Goal: Task Accomplishment & Management: Use online tool/utility

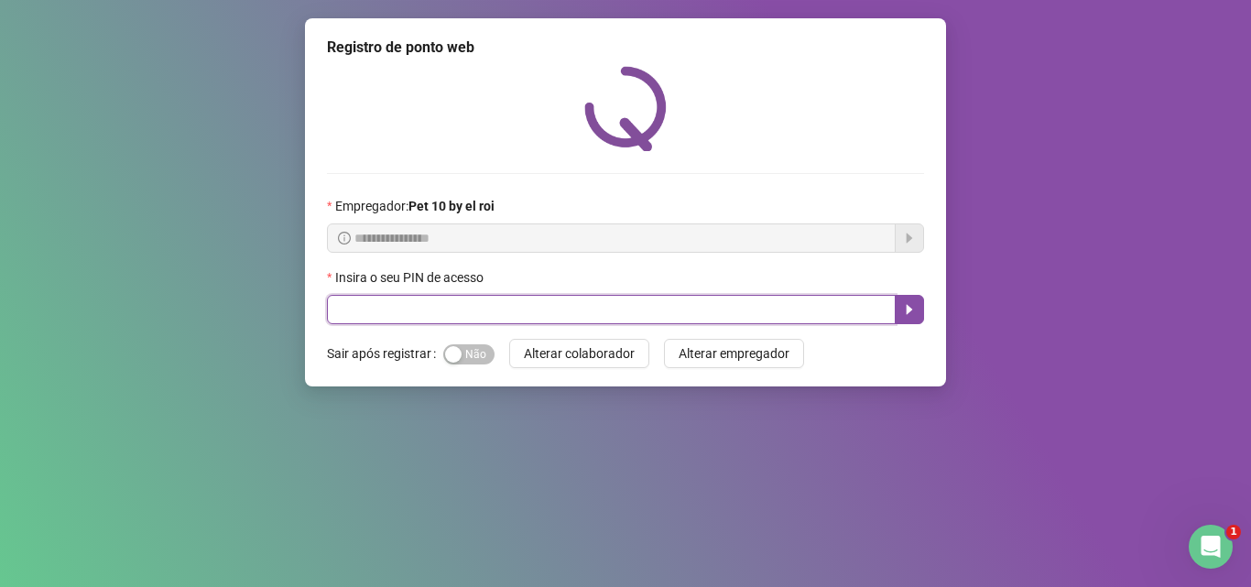
click at [432, 314] on input "text" at bounding box center [611, 309] width 569 height 29
type input "*****"
click at [909, 304] on icon "caret-right" at bounding box center [909, 309] width 15 height 15
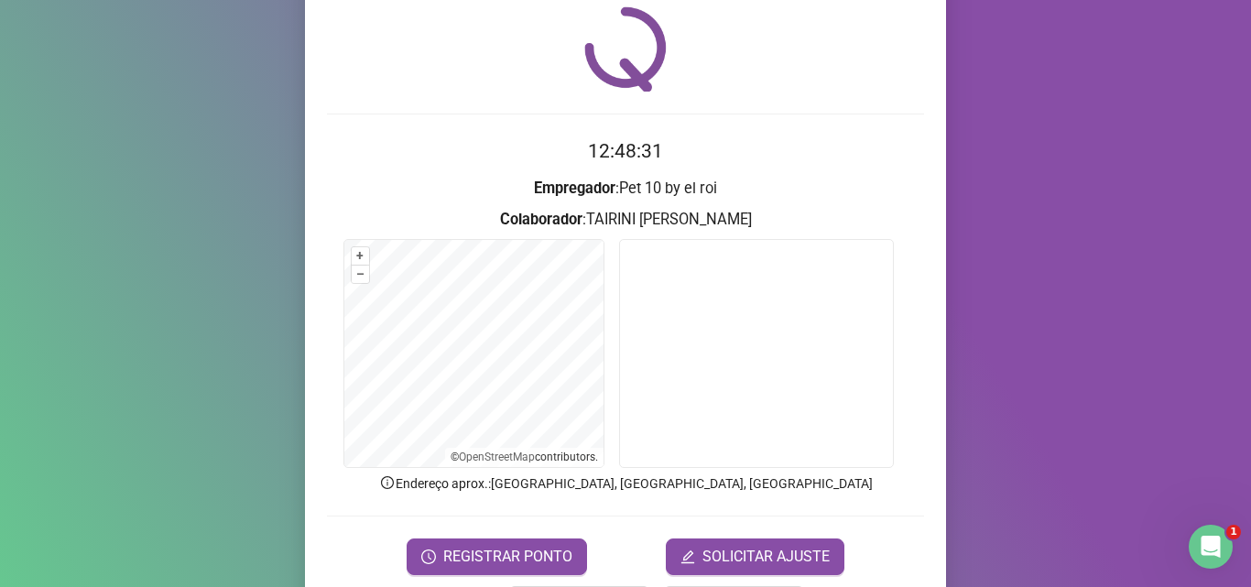
scroll to position [92, 0]
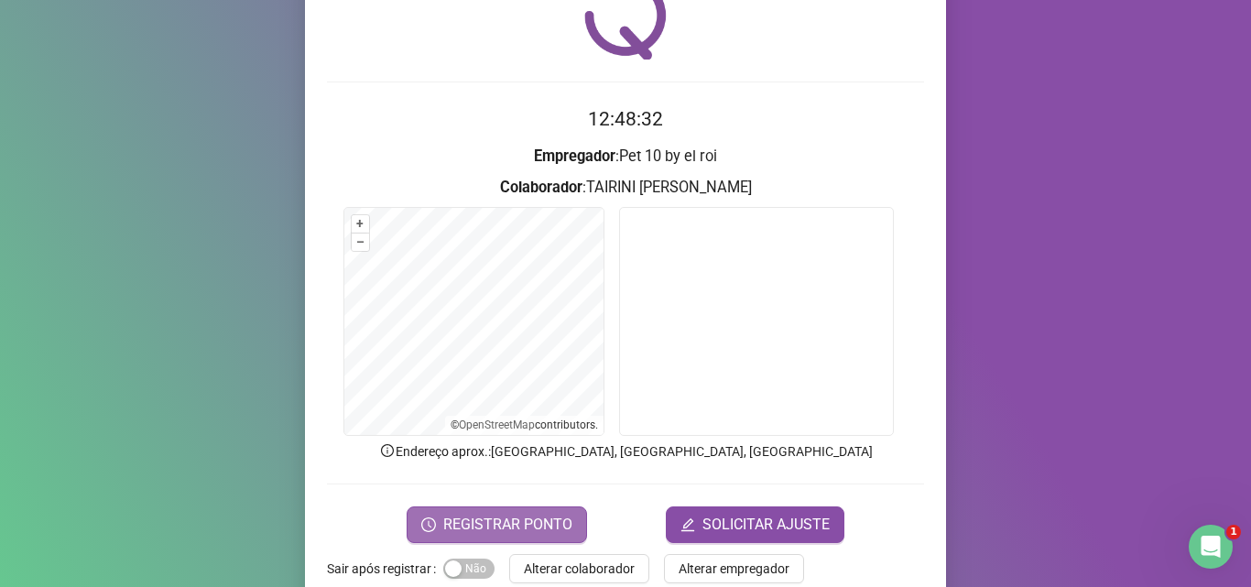
click at [531, 526] on span "REGISTRAR PONTO" at bounding box center [507, 525] width 129 height 22
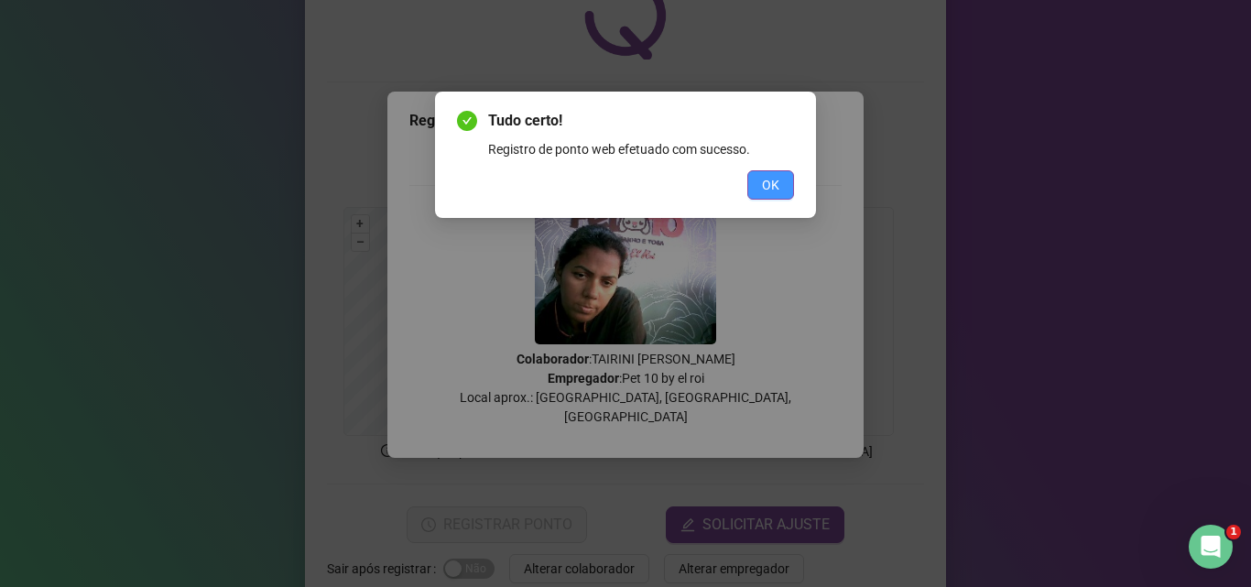
click at [772, 195] on button "OK" at bounding box center [770, 184] width 47 height 29
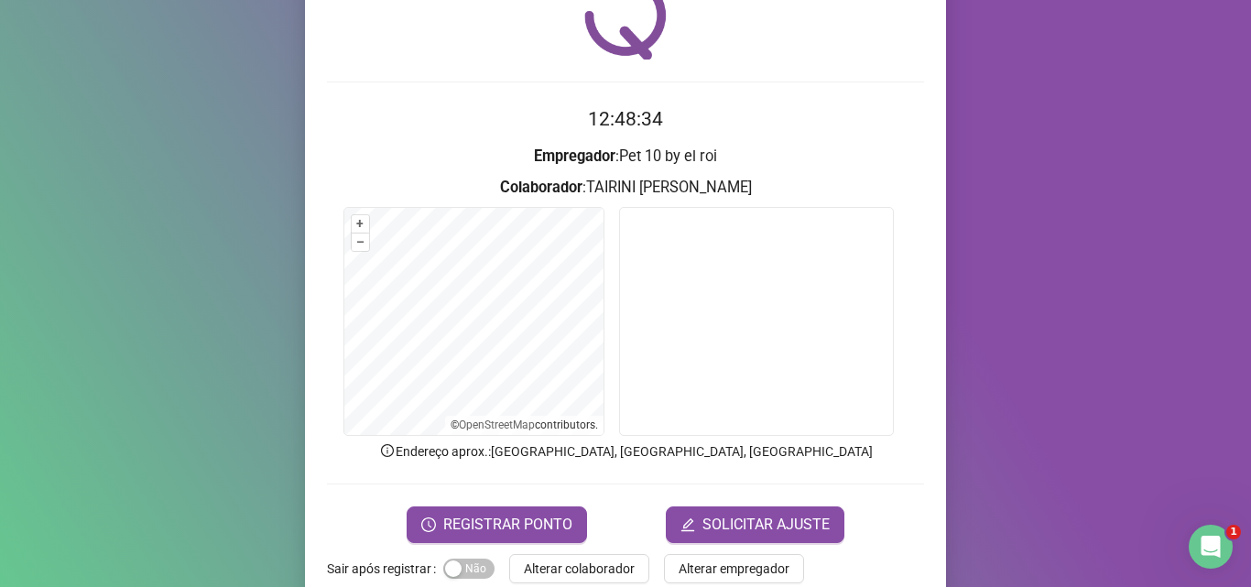
click at [599, 582] on button "Alterar colaborador" at bounding box center [579, 568] width 140 height 29
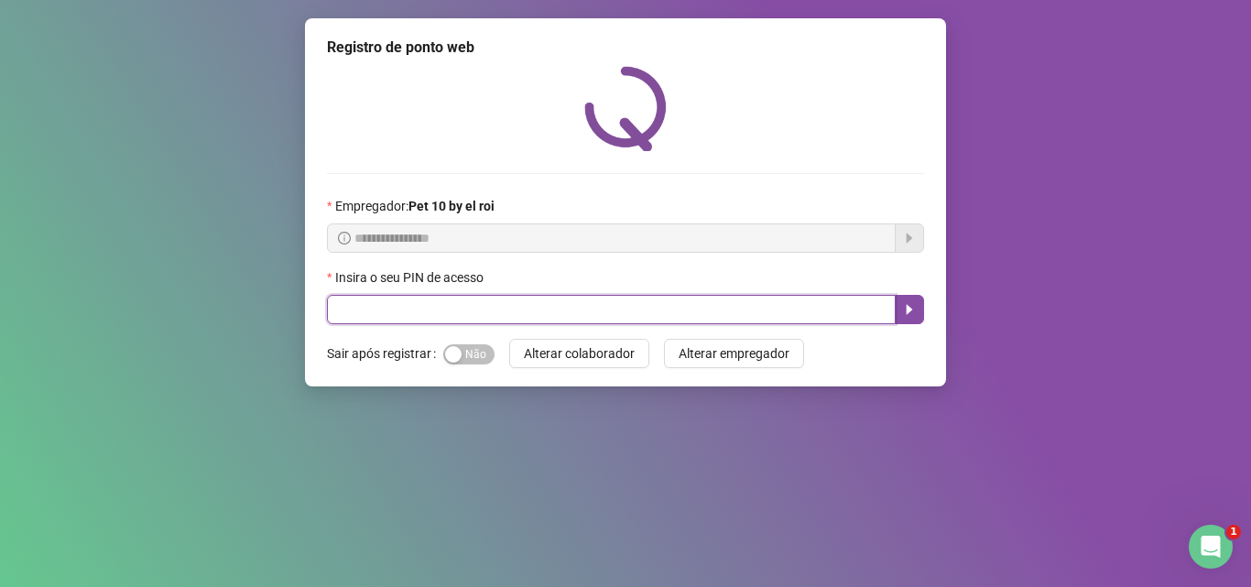
drag, startPoint x: 432, startPoint y: 313, endPoint x: 478, endPoint y: 260, distance: 70.1
click at [436, 310] on input "text" at bounding box center [611, 309] width 569 height 29
type input "*****"
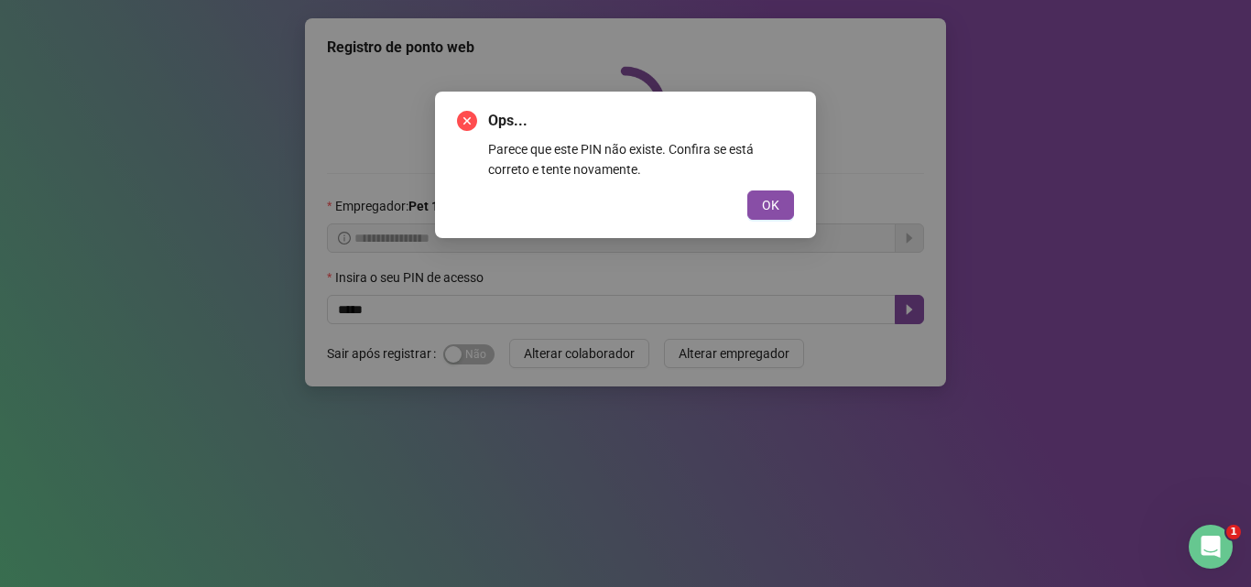
click at [747, 190] on button "OK" at bounding box center [770, 204] width 47 height 29
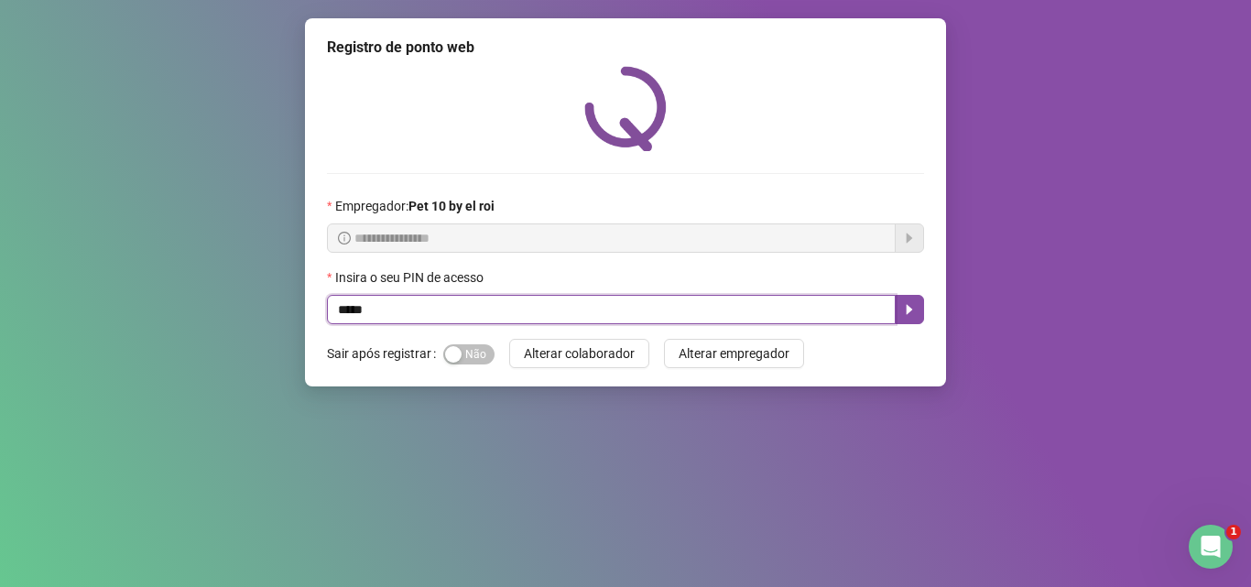
type input "*****"
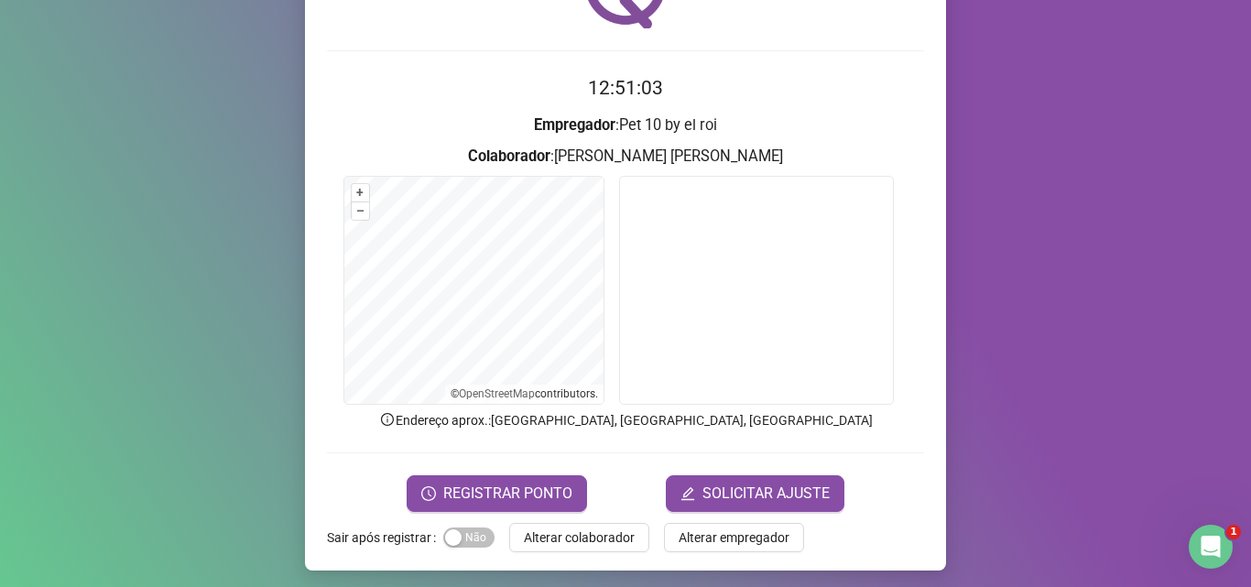
scroll to position [128, 0]
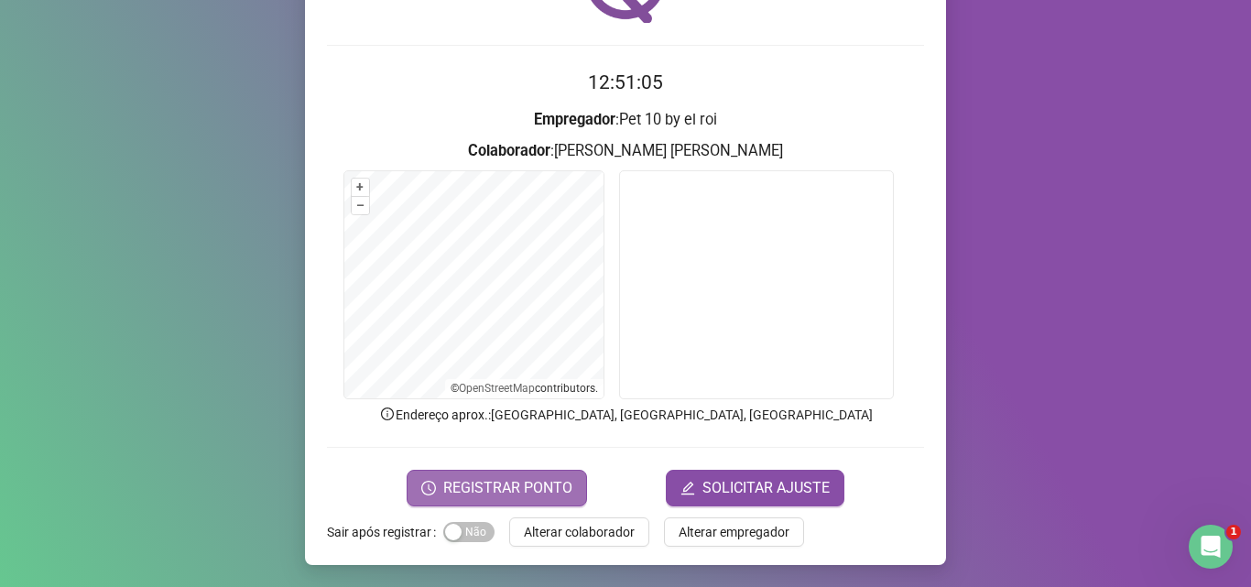
click at [539, 485] on span "REGISTRAR PONTO" at bounding box center [507, 488] width 129 height 22
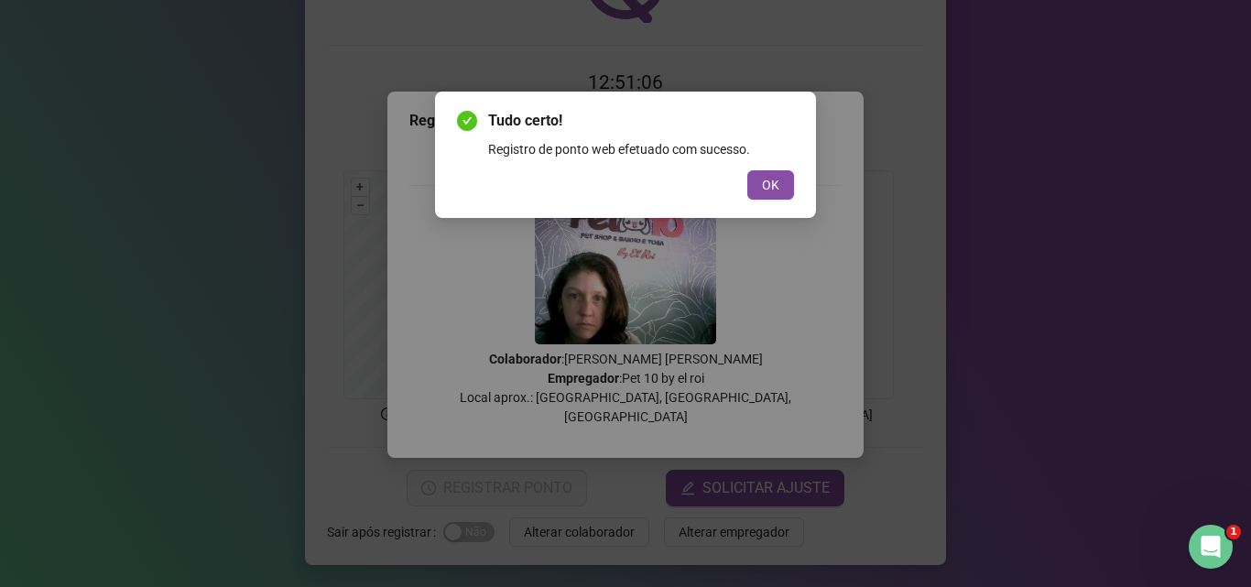
click at [747, 170] on button "OK" at bounding box center [770, 184] width 47 height 29
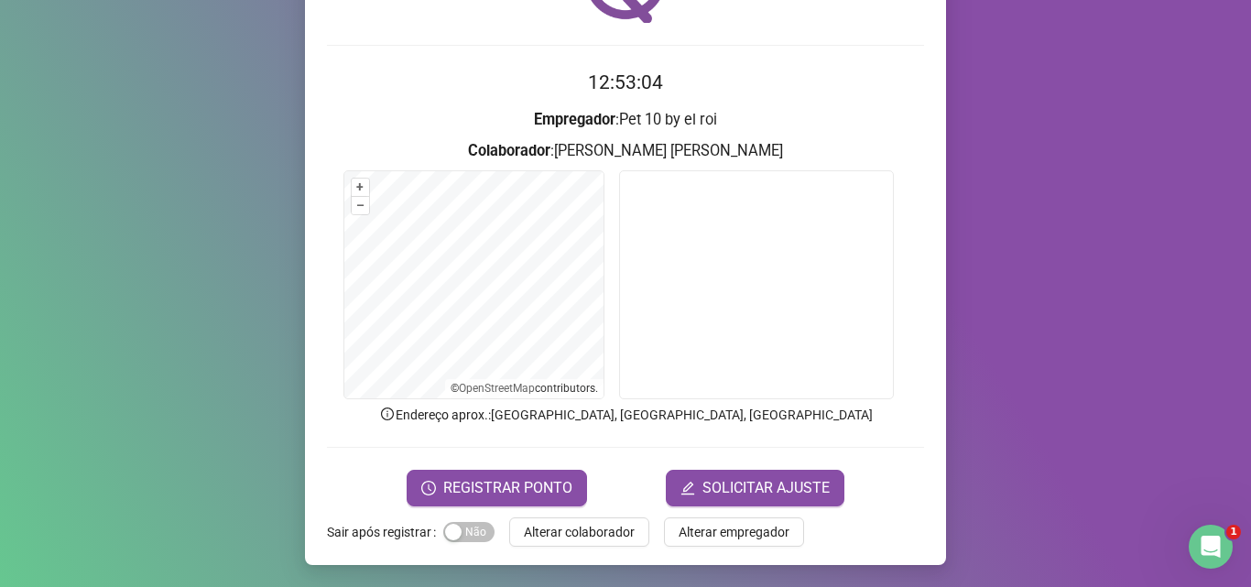
click at [959, 44] on div "Registro de ponto web 12:53:04 Empregador : Pet 10 by el roi Colaborador : PAME…" at bounding box center [625, 293] width 1251 height 587
click at [561, 523] on span "Alterar colaborador" at bounding box center [579, 532] width 111 height 20
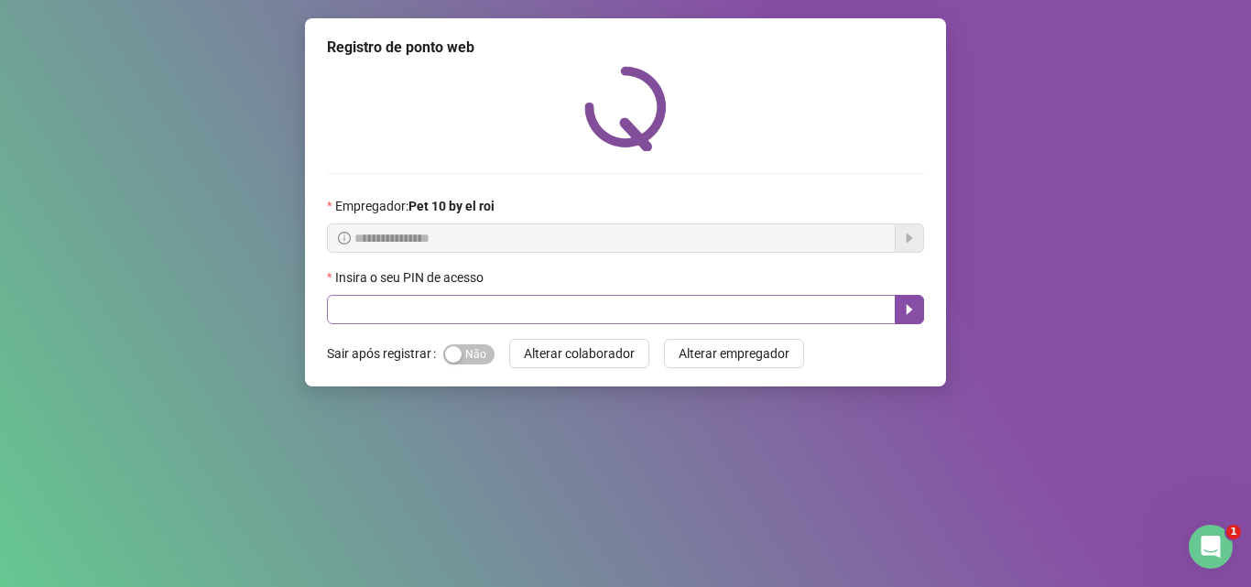
drag, startPoint x: 488, startPoint y: 287, endPoint x: 491, endPoint y: 299, distance: 13.1
click at [491, 298] on div "Insira o seu PIN de acesso" at bounding box center [625, 295] width 597 height 57
click at [491, 301] on input "text" at bounding box center [611, 309] width 569 height 29
click at [542, 312] on input "text" at bounding box center [611, 309] width 569 height 29
click at [541, 310] on input "text" at bounding box center [611, 309] width 569 height 29
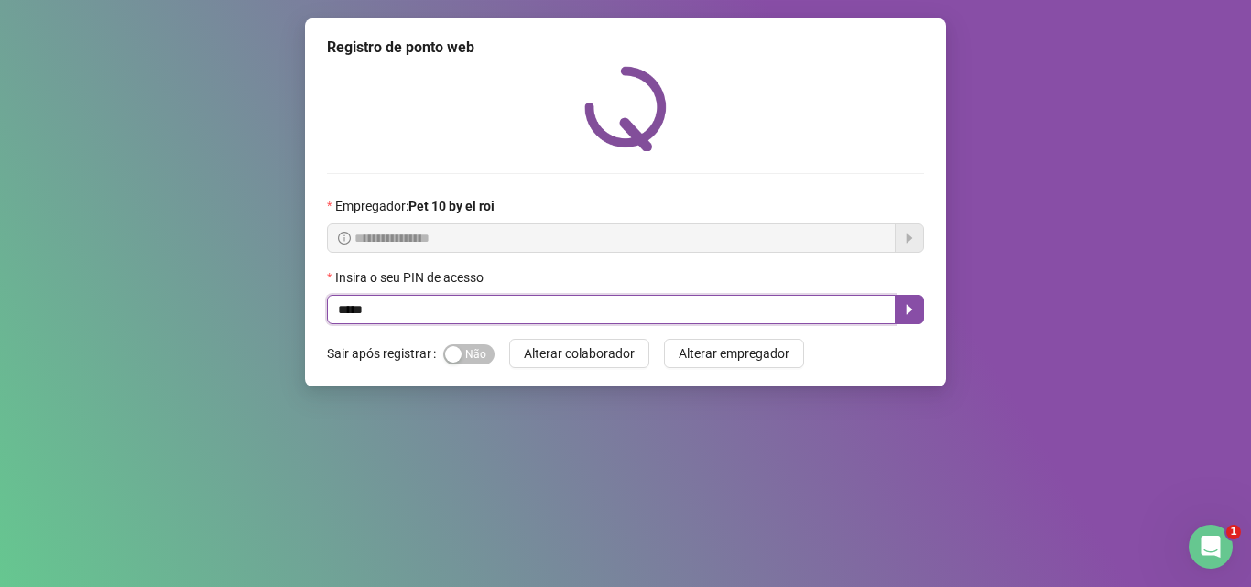
type input "*****"
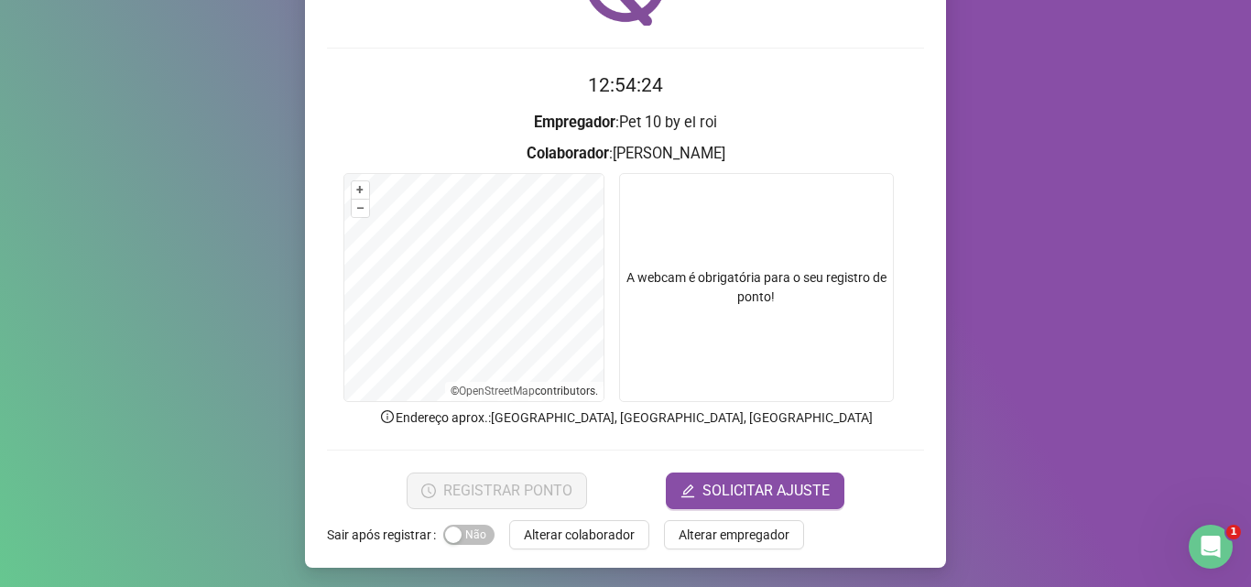
scroll to position [128, 0]
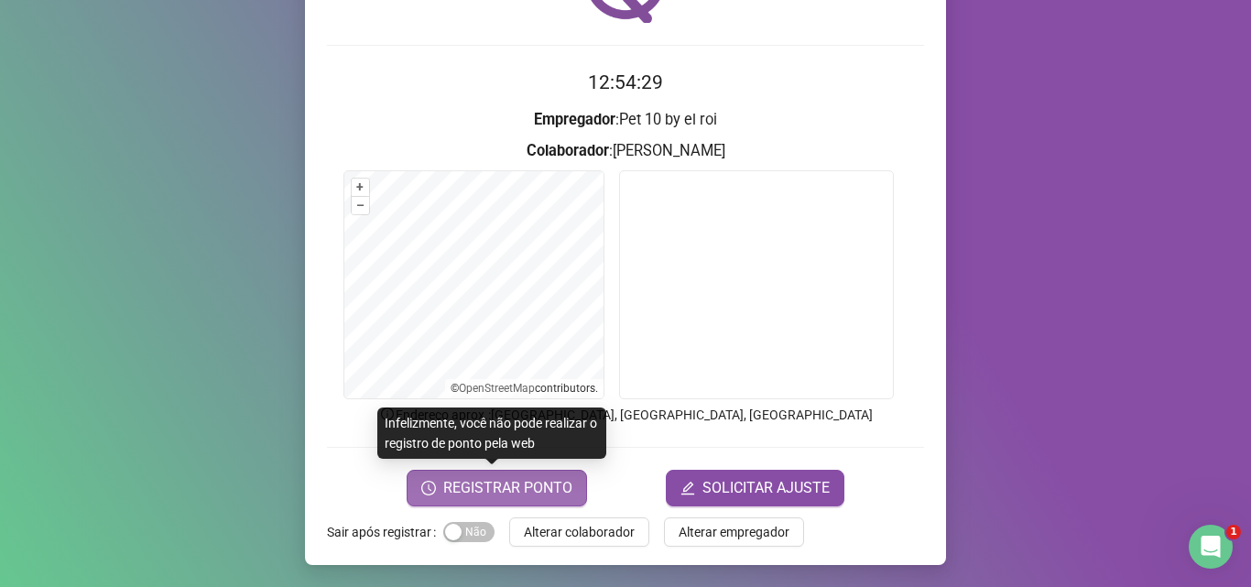
click at [508, 489] on span "REGISTRAR PONTO" at bounding box center [507, 488] width 129 height 22
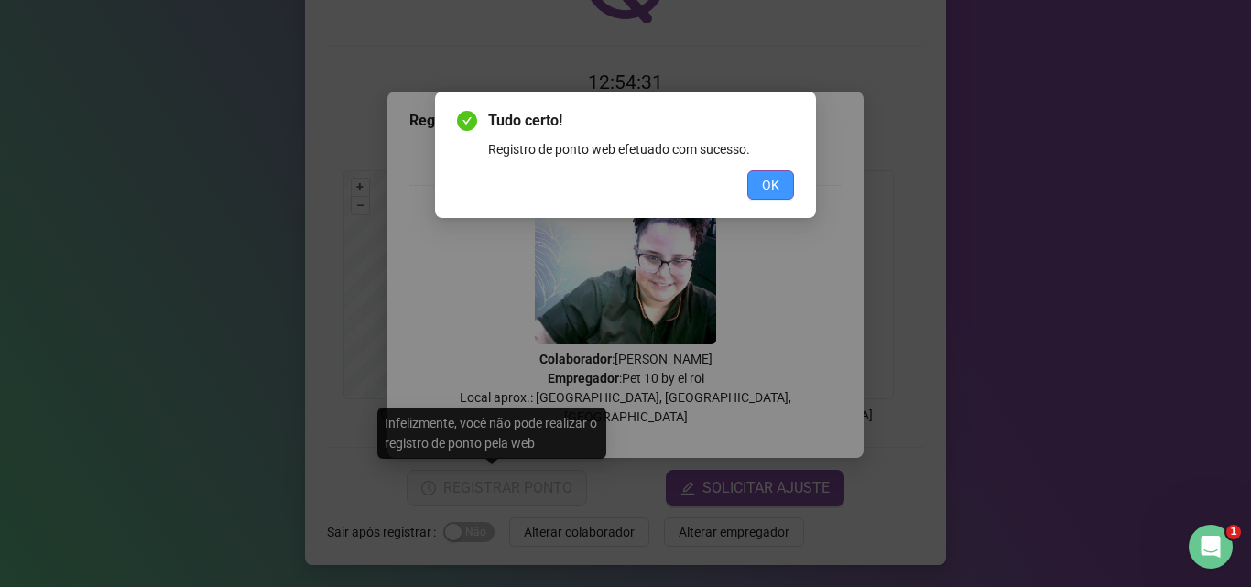
click at [778, 183] on span "OK" at bounding box center [770, 185] width 17 height 20
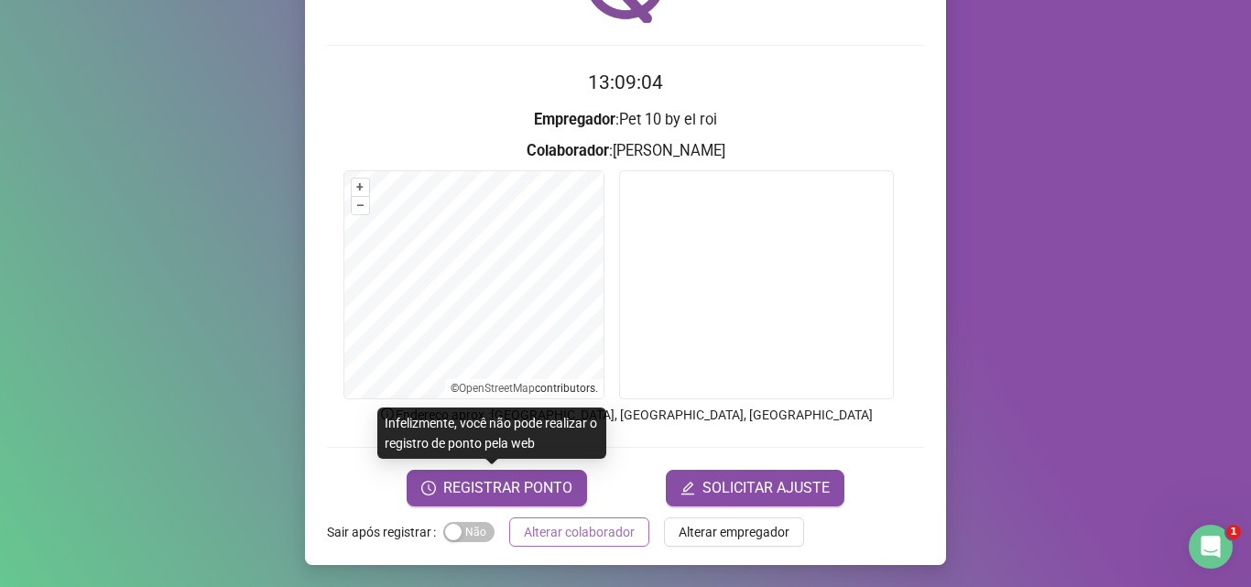
click at [547, 539] on span "Alterar colaborador" at bounding box center [579, 532] width 111 height 20
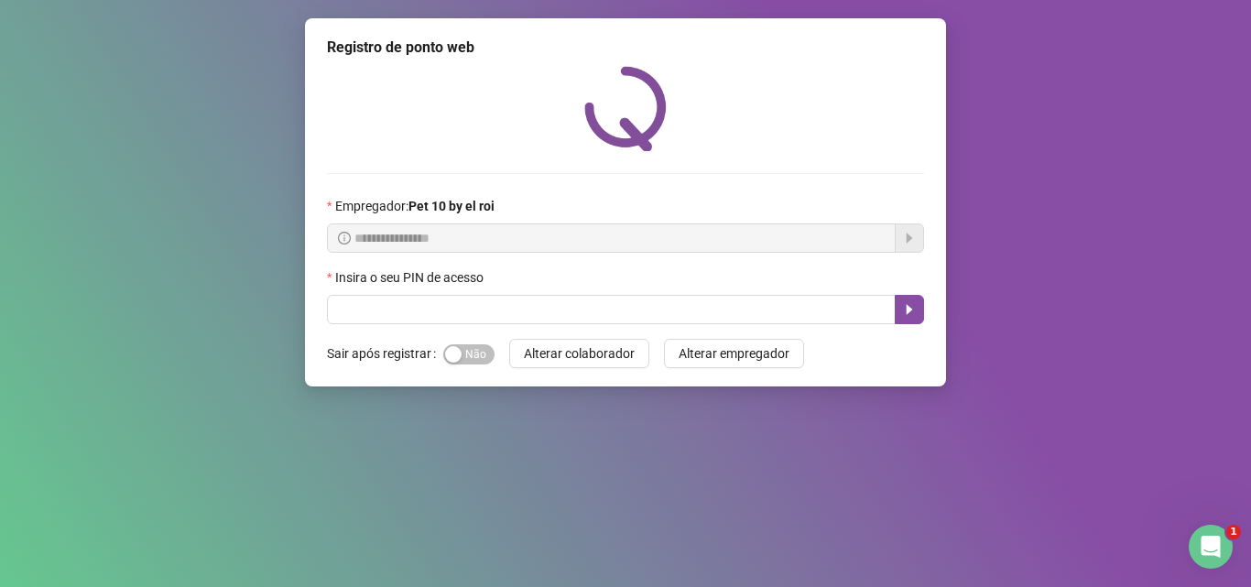
scroll to position [0, 0]
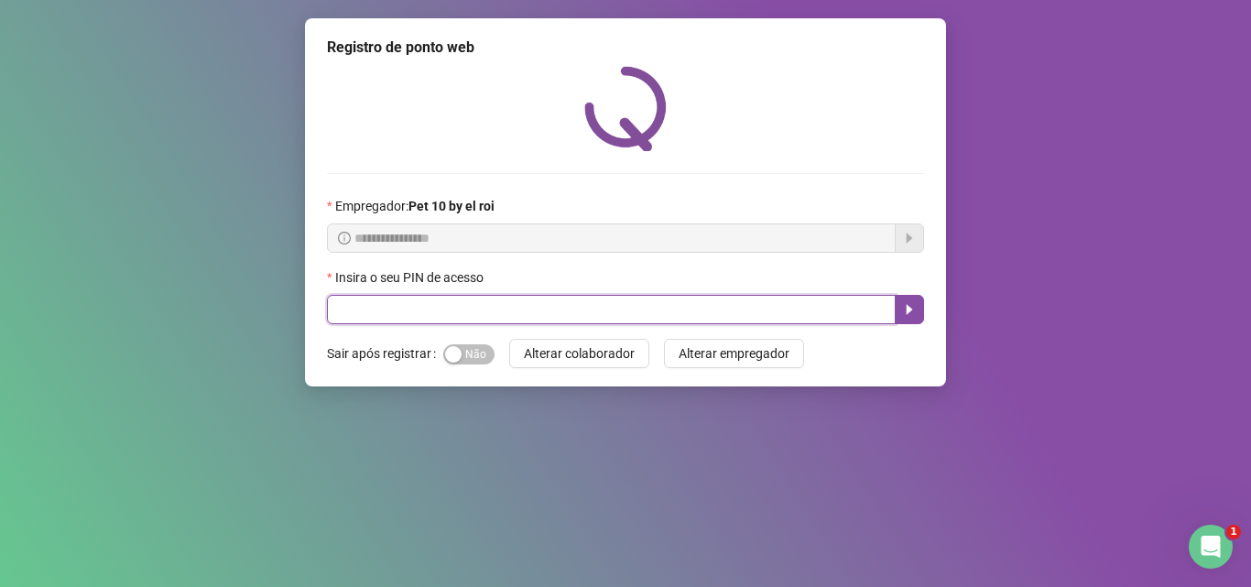
click at [500, 311] on input "text" at bounding box center [611, 309] width 569 height 29
type input "*****"
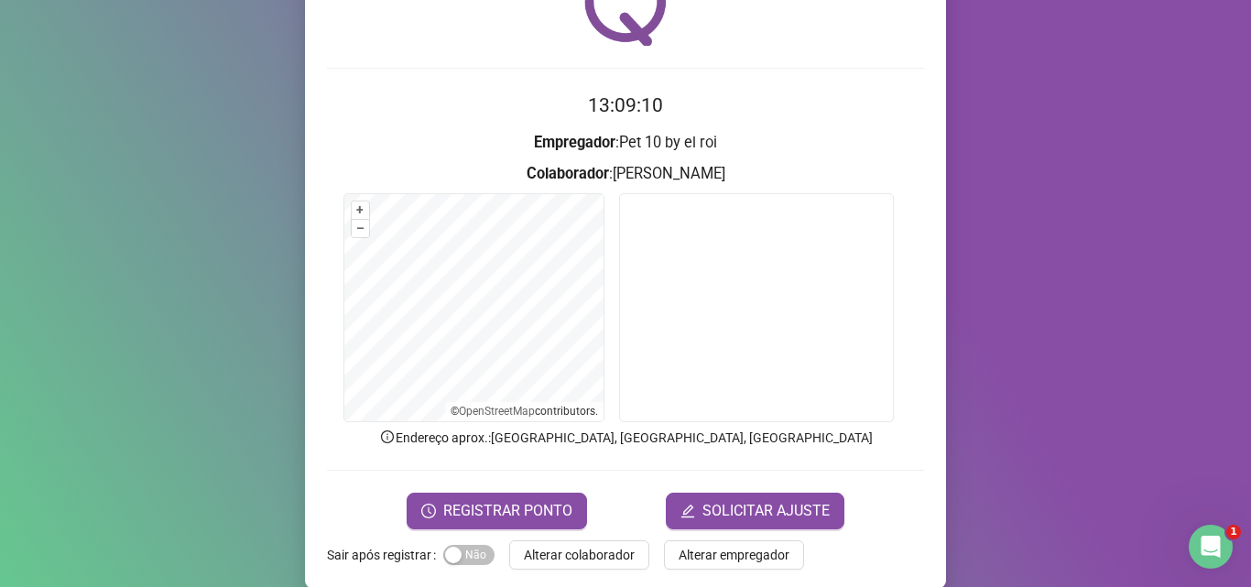
scroll to position [128, 0]
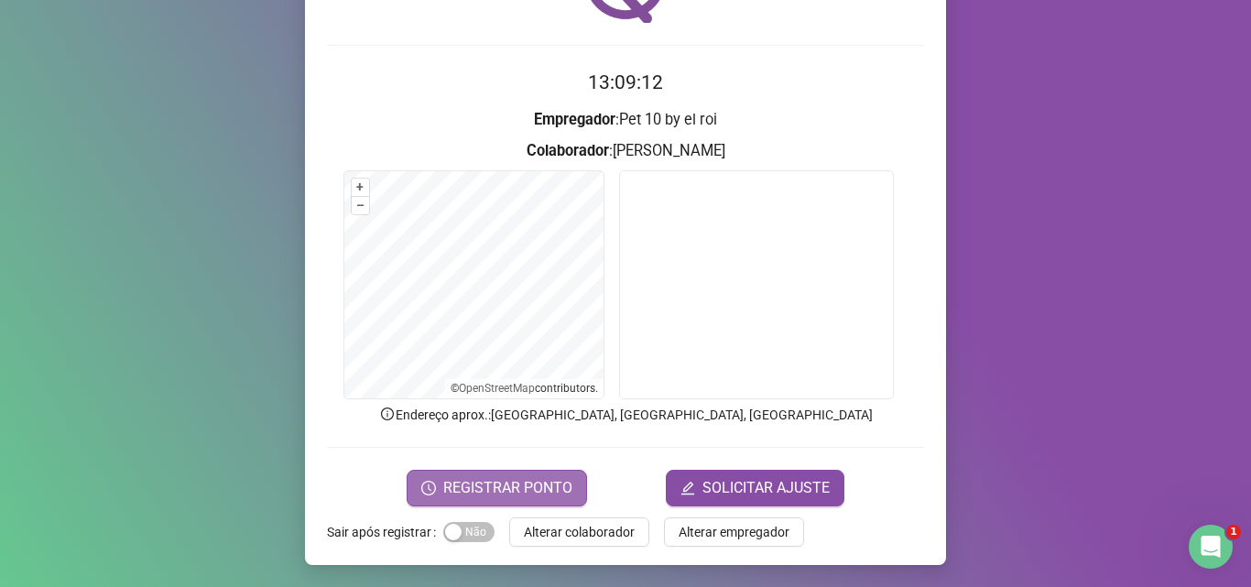
click at [541, 493] on span "REGISTRAR PONTO" at bounding box center [507, 488] width 129 height 22
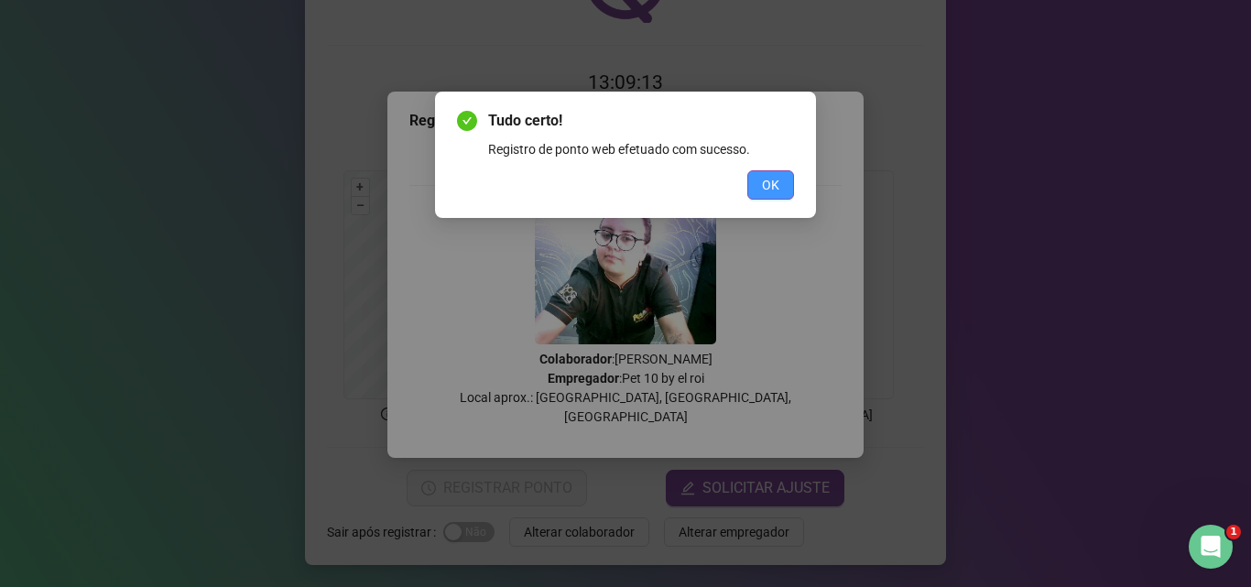
drag, startPoint x: 763, startPoint y: 190, endPoint x: 774, endPoint y: 178, distance: 16.2
click at [765, 188] on span "OK" at bounding box center [770, 185] width 17 height 20
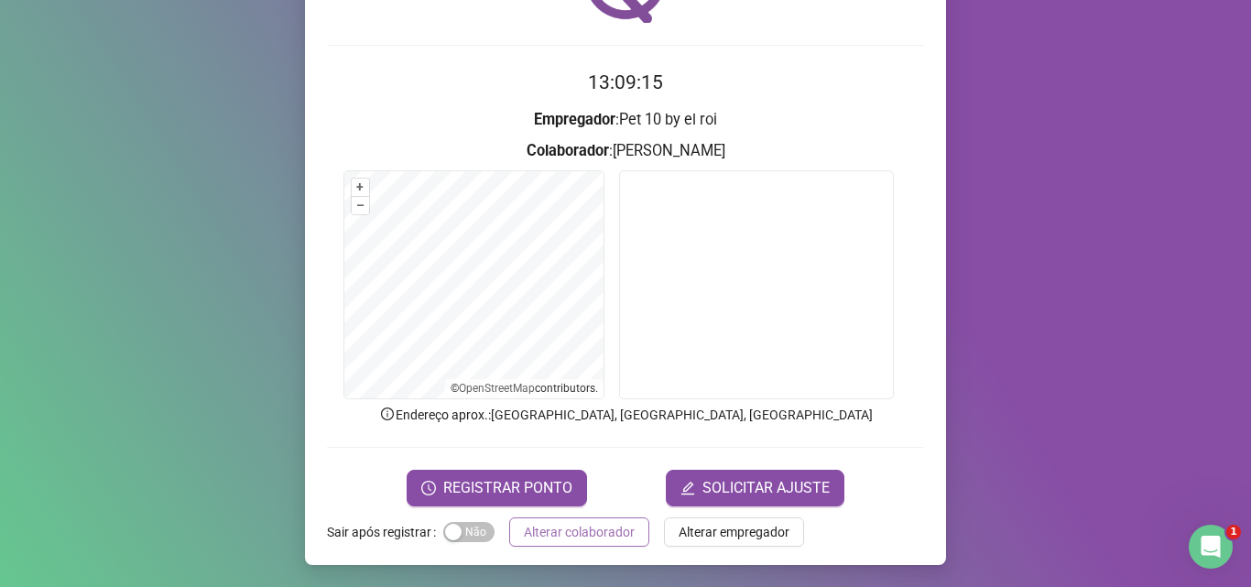
click at [595, 539] on span "Alterar colaborador" at bounding box center [579, 532] width 111 height 20
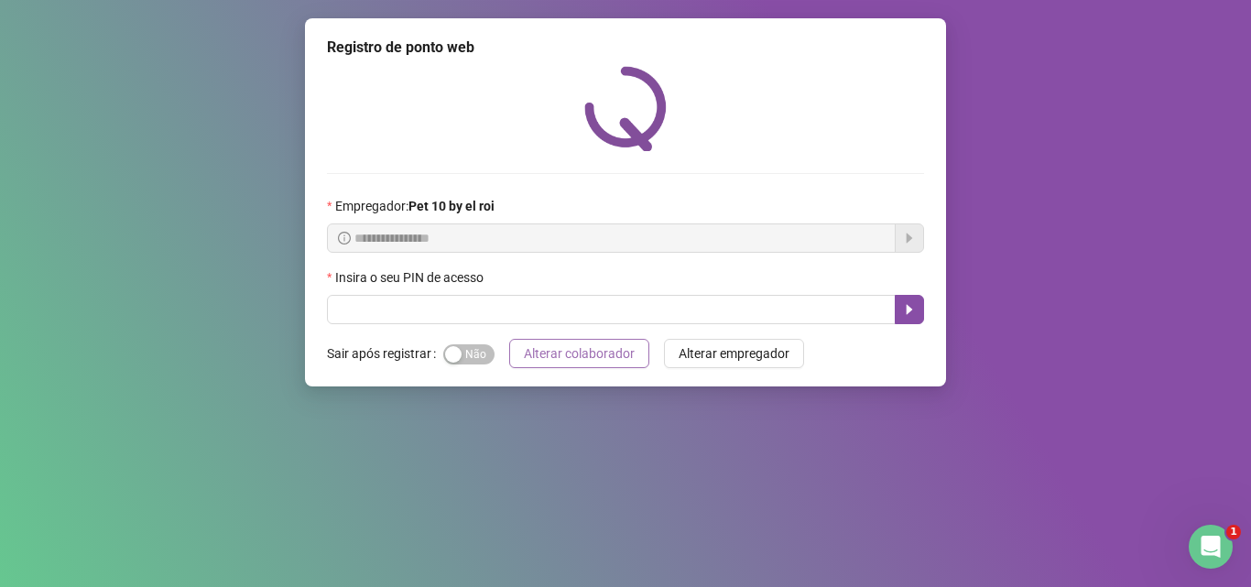
scroll to position [0, 0]
